Goal: Check status: Check status

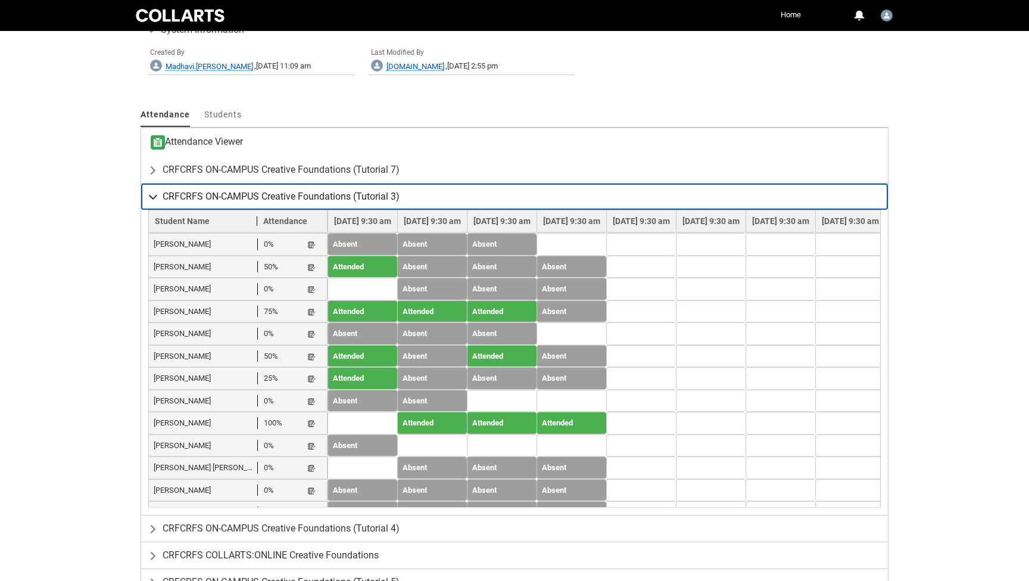
scroll to position [843, 0]
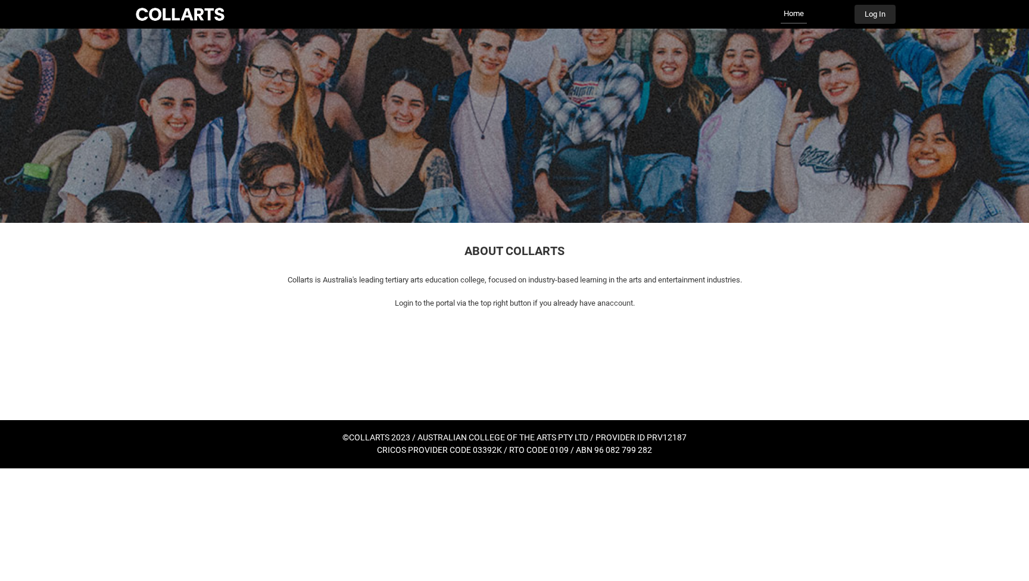
click at [875, 15] on button "Log In" at bounding box center [874, 14] width 41 height 19
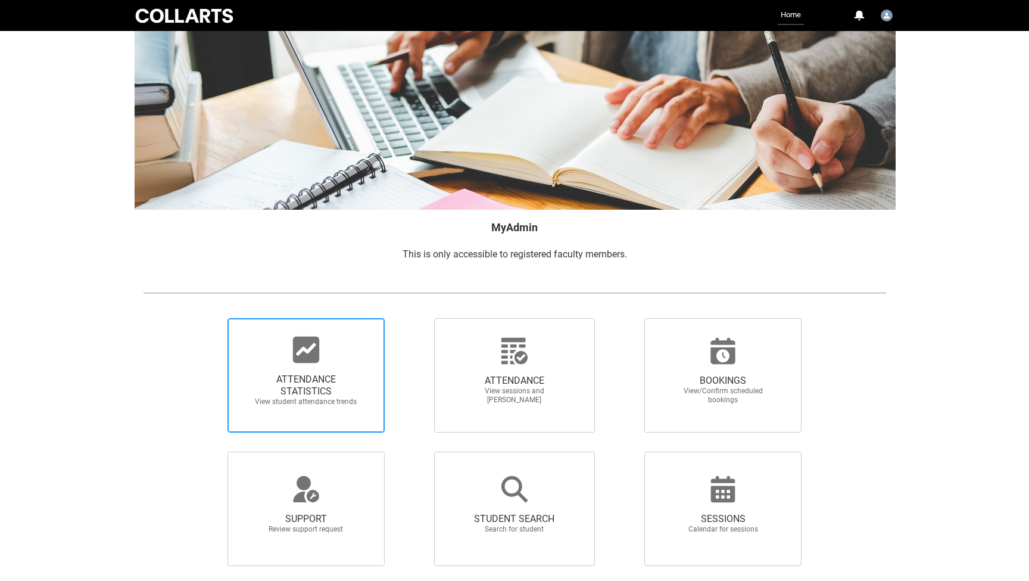
click at [304, 366] on span "ATTENDANCE STATISTICS View student attendance trends" at bounding box center [306, 390] width 114 height 52
click at [208, 318] on input "ATTENDANCE STATISTICS View student attendance trends" at bounding box center [207, 317] width 1 height 1
radio input "true"
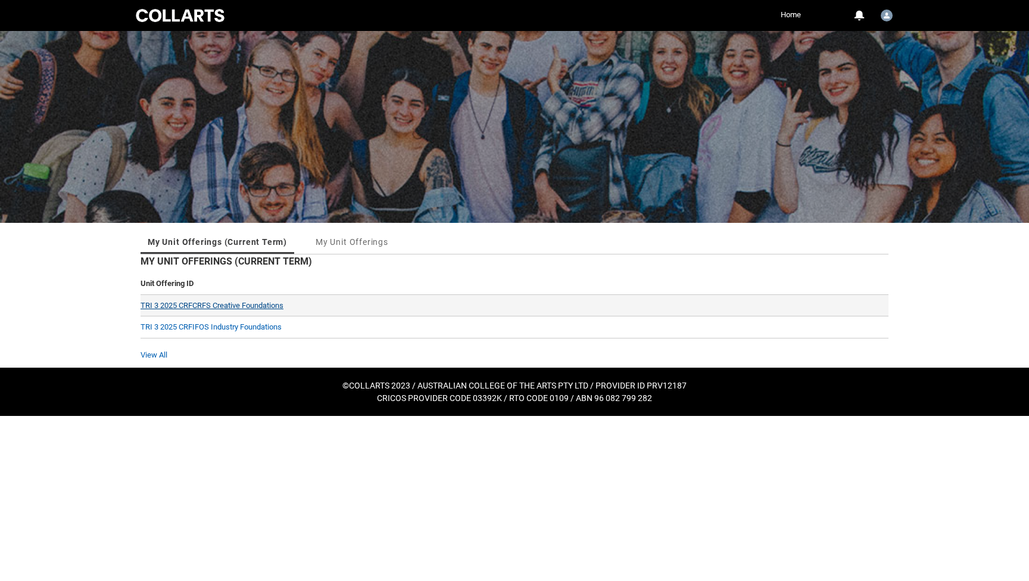
click at [258, 301] on link "TRI 3 2025 CRFCRFS Creative Foundations" at bounding box center [212, 305] width 143 height 9
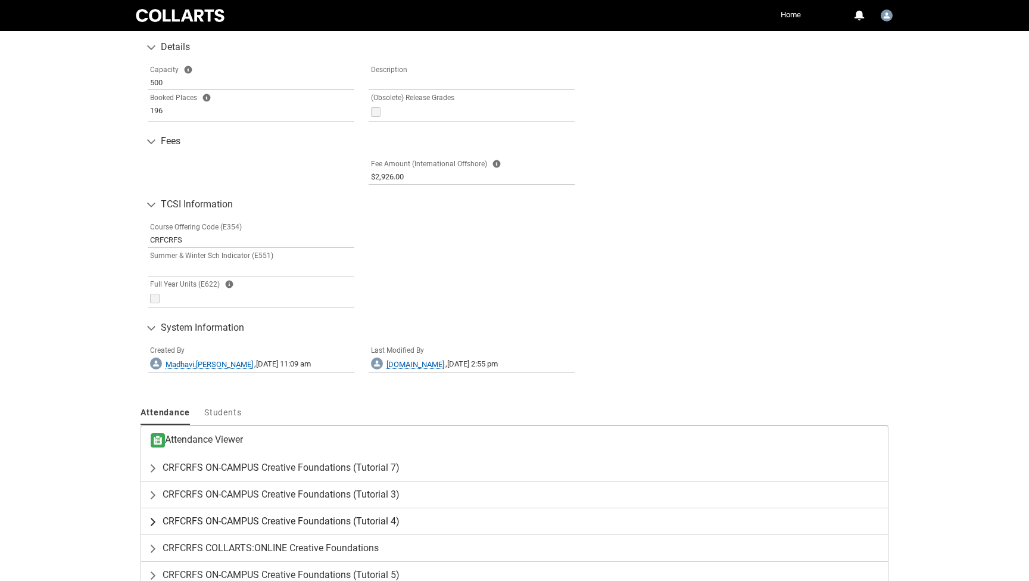
scroll to position [545, 0]
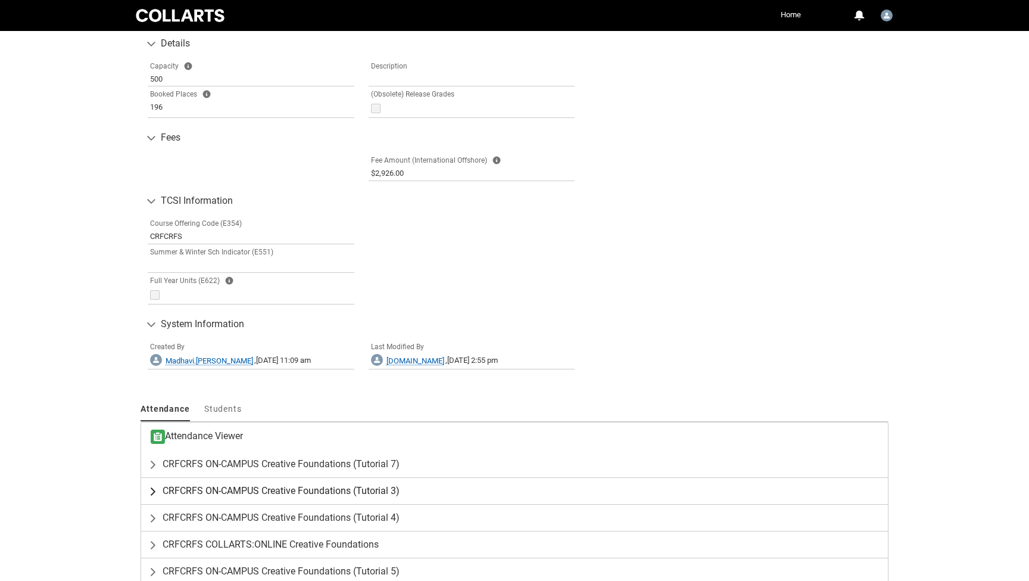
click at [154, 485] on lightning-primitive-icon "button" at bounding box center [155, 491] width 14 height 12
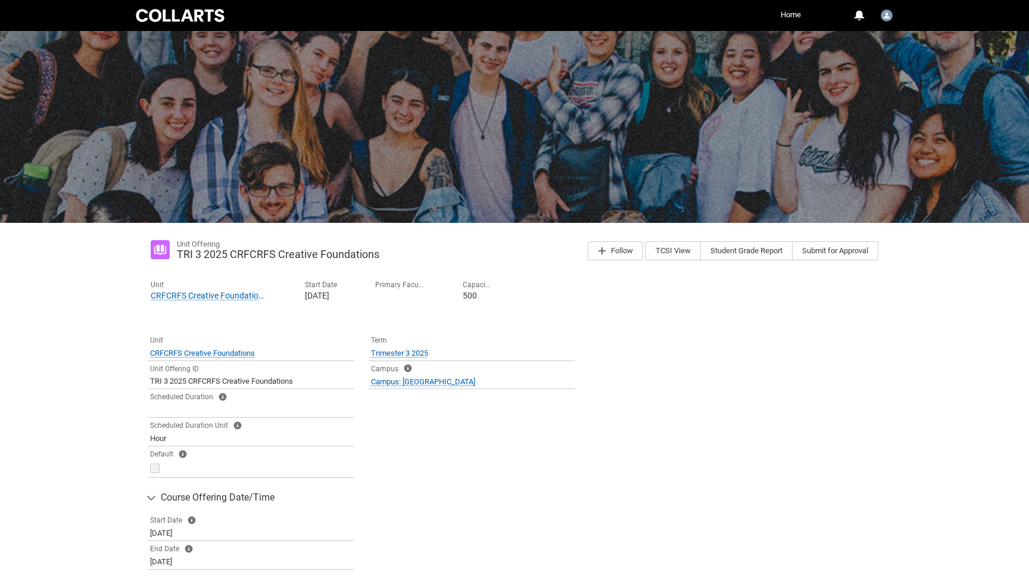
scroll to position [-5, 0]
click at [167, 18] on div at bounding box center [179, 15] width 93 height 17
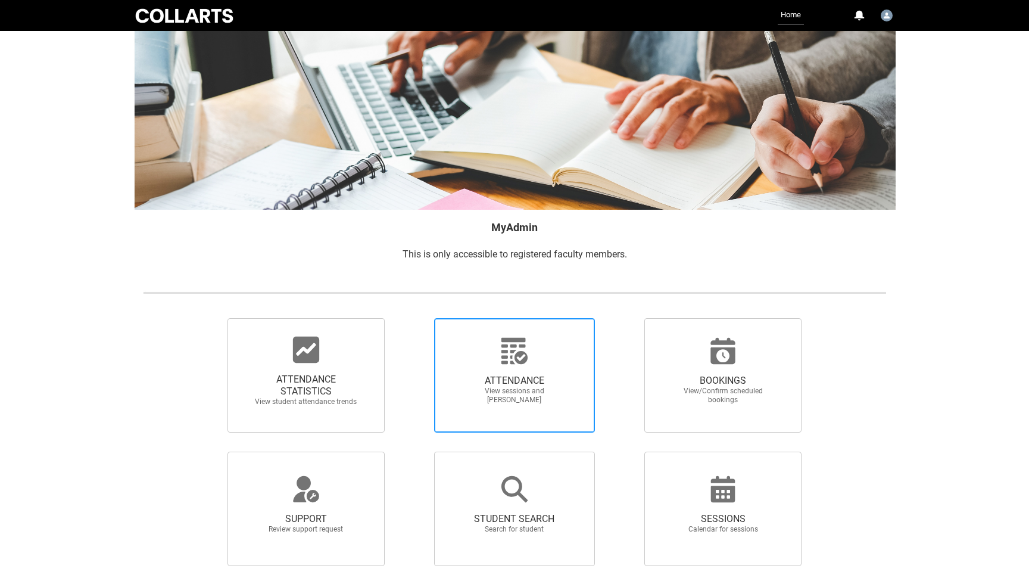
click at [519, 388] on span "View sessions and [PERSON_NAME]" at bounding box center [514, 395] width 105 height 18
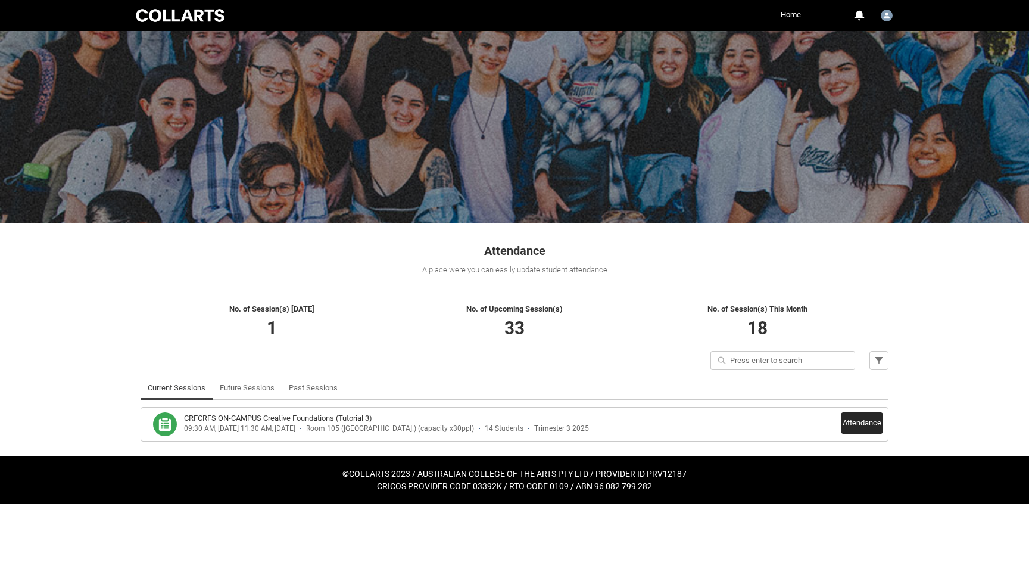
click at [838, 420] on div "CRFCRFS ON-CAMPUS Creative Foundations (Tutorial 3) 09:30 AM, [DATE] 11:30 AM, …" at bounding box center [514, 424] width 737 height 24
drag, startPoint x: 859, startPoint y: 421, endPoint x: 850, endPoint y: 419, distance: 9.2
click at [859, 421] on button "Attendance" at bounding box center [862, 422] width 42 height 21
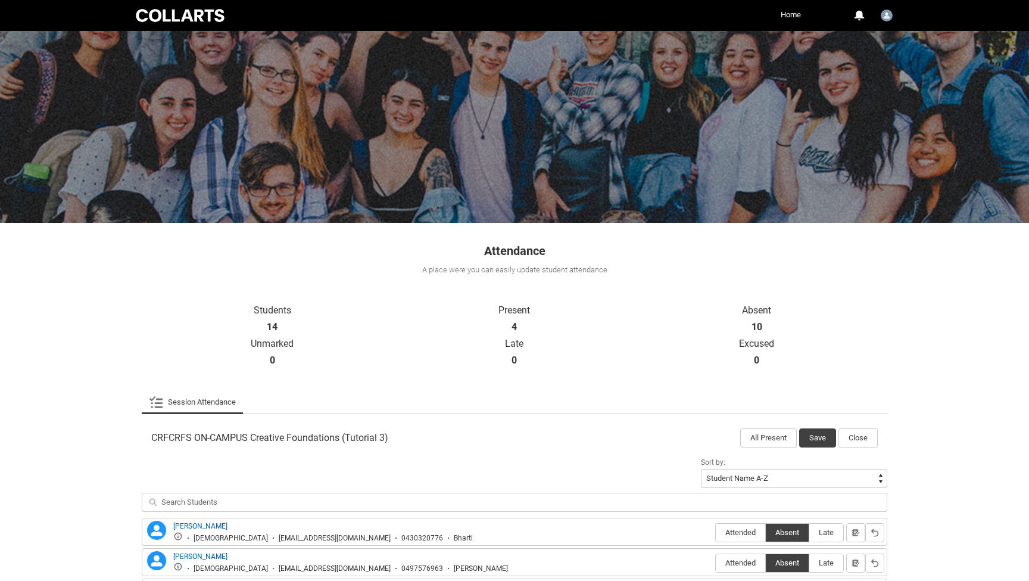
click at [188, 17] on div at bounding box center [179, 15] width 93 height 17
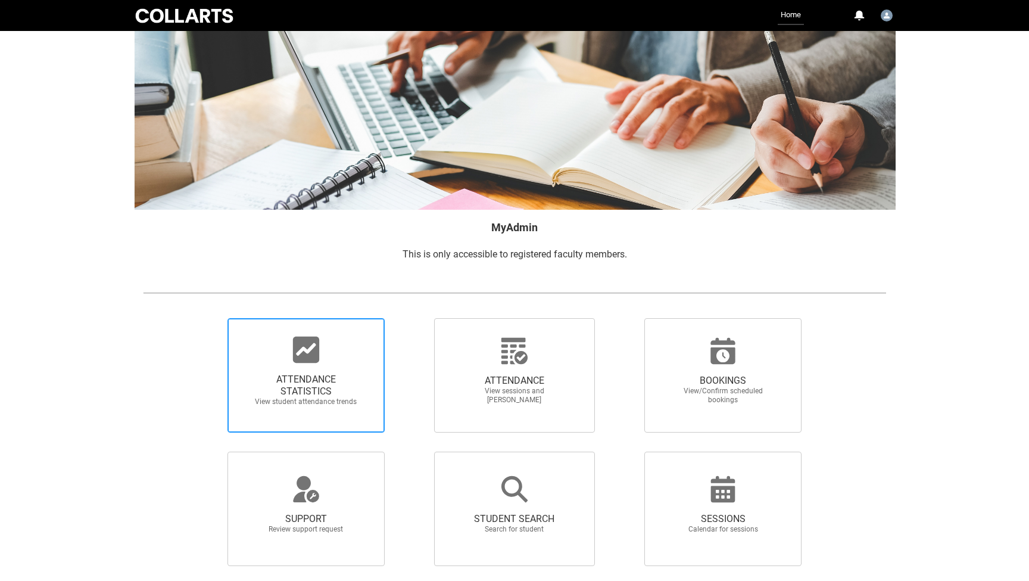
click at [308, 357] on icon at bounding box center [306, 349] width 26 height 26
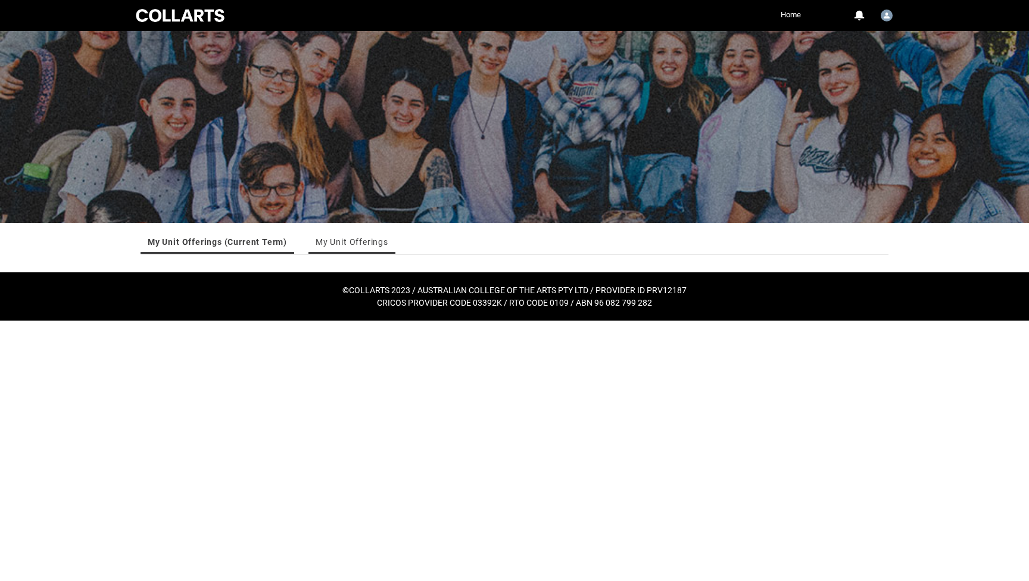
click at [357, 240] on link "My Unit Offerings" at bounding box center [352, 242] width 73 height 24
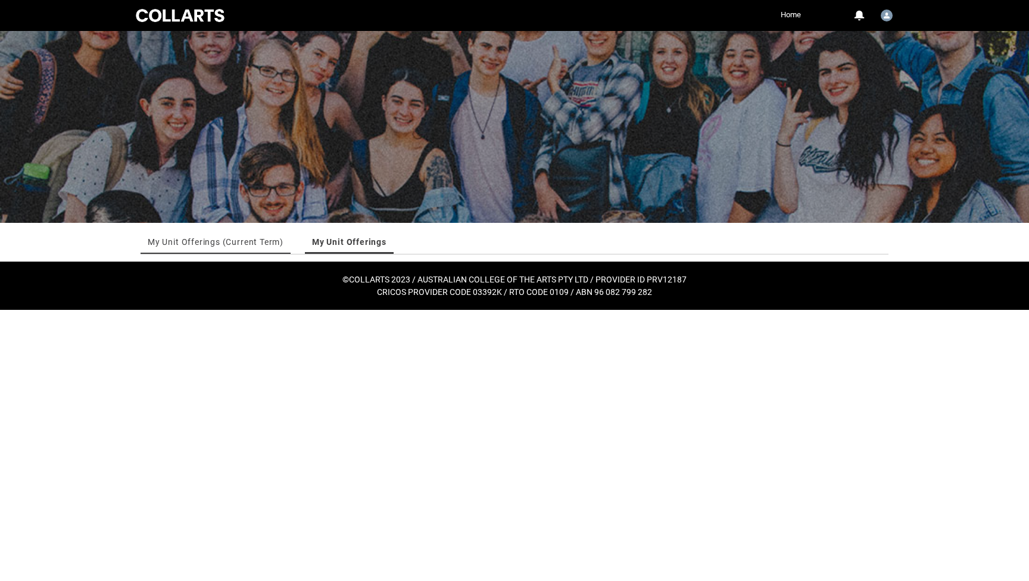
click at [230, 241] on link "My Unit Offerings (Current Term)" at bounding box center [216, 242] width 136 height 24
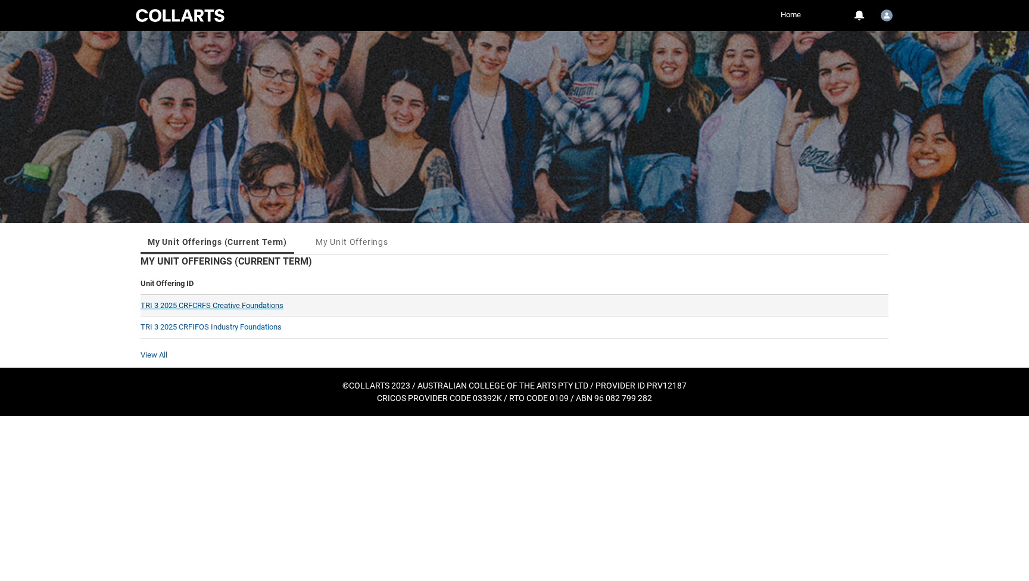
click at [245, 308] on link "TRI 3 2025 CRFCRFS Creative Foundations" at bounding box center [212, 305] width 143 height 9
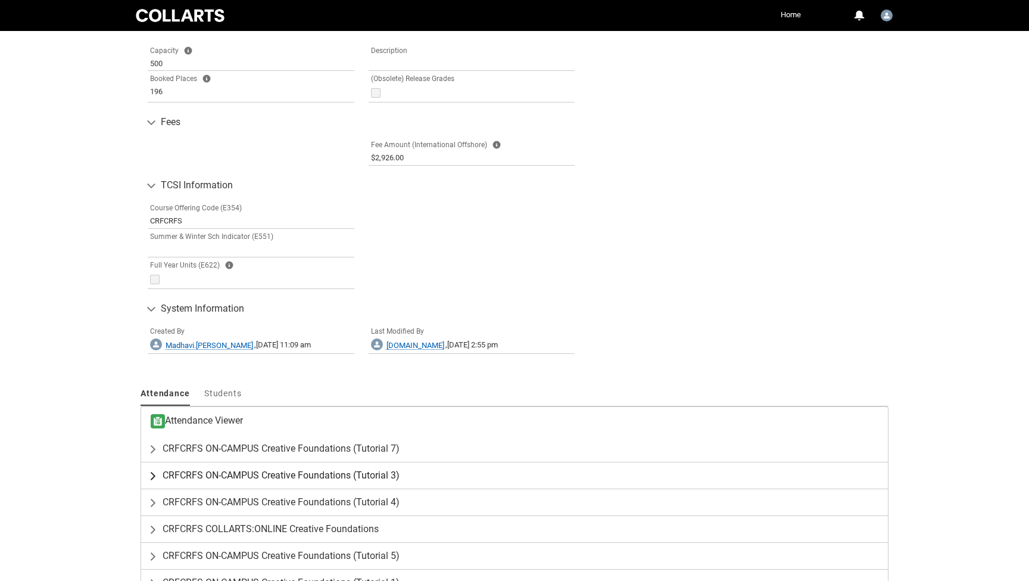
scroll to position [571, 0]
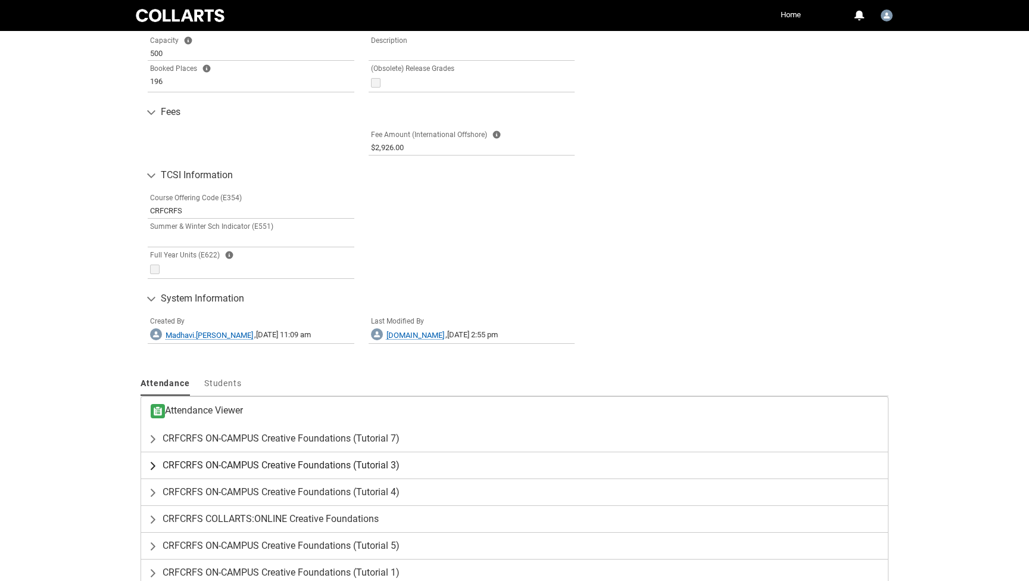
click at [152, 459] on lightning-primitive-icon "button" at bounding box center [155, 465] width 14 height 12
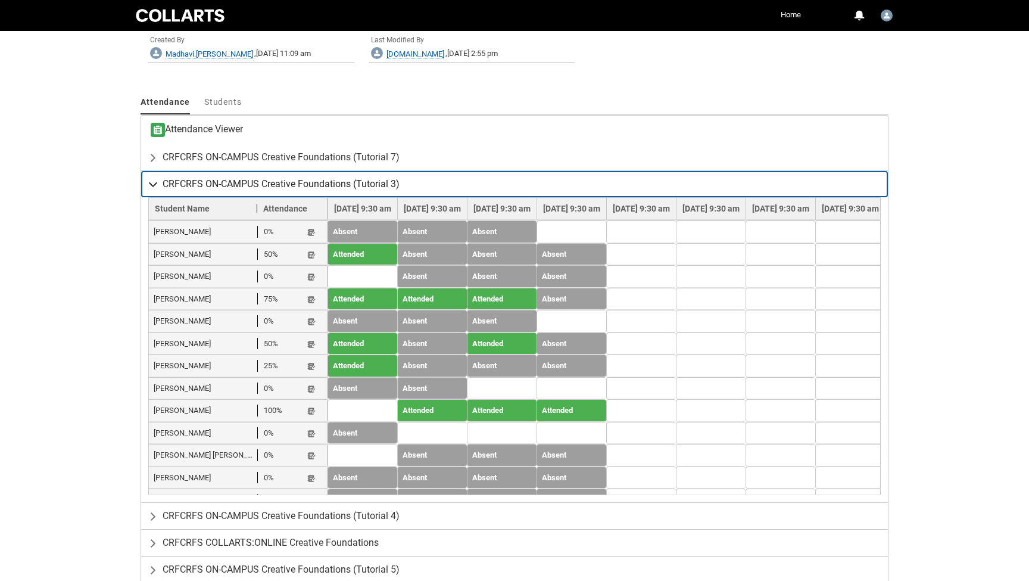
scroll to position [855, 0]
